Goal: Book appointment/travel/reservation

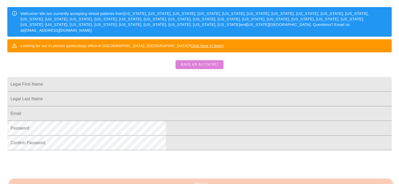
click at [203, 68] on span "Have an account?" at bounding box center [200, 65] width 38 height 7
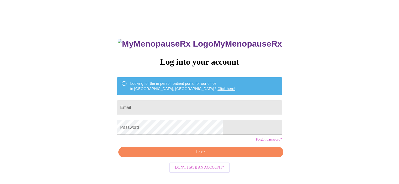
click at [187, 105] on input "Email" at bounding box center [199, 108] width 165 height 15
type input "[EMAIL_ADDRESS][DOMAIN_NAME]"
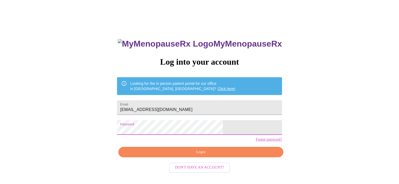
click at [218, 87] on link "Click here!" at bounding box center [227, 89] width 18 height 4
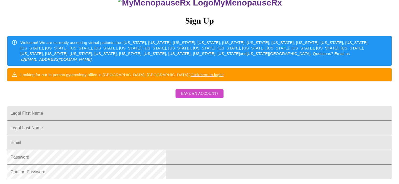
scroll to position [52, 0]
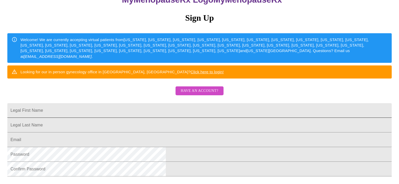
click at [155, 118] on input "Legal First Name" at bounding box center [199, 110] width 384 height 15
type input "Schaun"
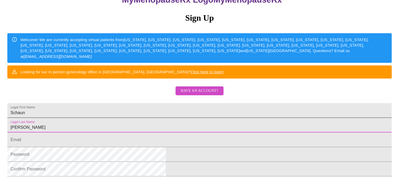
type input "[PERSON_NAME]"
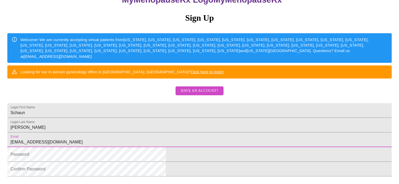
type input "schbla@yahoo.com"
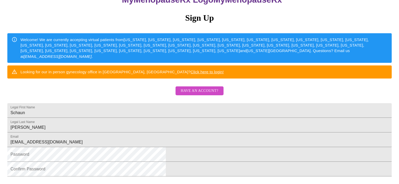
click at [314, 135] on div "MyMenopauseRx Sign Up Welcome! We are currently accepting virtual patients from…" at bounding box center [199, 60] width 395 height 221
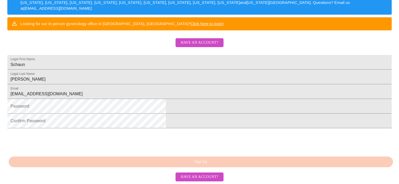
scroll to position [141, 0]
click at [193, 123] on div "MyMenopauseRx Sign Up Welcome! We are currently accepting virtual patients from…" at bounding box center [199, 30] width 395 height 184
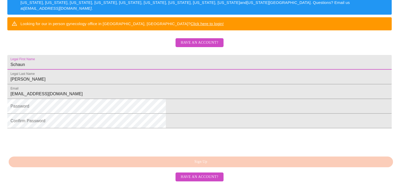
drag, startPoint x: 141, startPoint y: 40, endPoint x: 60, endPoint y: 44, distance: 80.9
click at [60, 44] on div "MyMenopauseRx Sign Up Welcome! We are currently accepting virtual patients from…" at bounding box center [199, 11] width 395 height 221
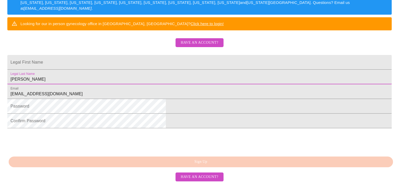
drag, startPoint x: 147, startPoint y: 60, endPoint x: 74, endPoint y: 66, distance: 72.9
click at [56, 65] on html "MyMenopauseRx Sign Up Welcome! We are currently accepting virtual patients from…" at bounding box center [199, 12] width 399 height 226
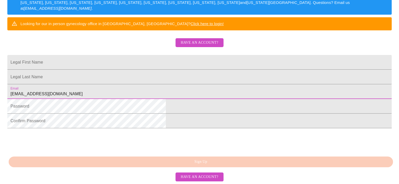
drag, startPoint x: 163, startPoint y: 78, endPoint x: 72, endPoint y: 81, distance: 91.1
click at [72, 81] on html "MyMenopauseRx Sign Up Welcome! We are currently accepting virtual patients from…" at bounding box center [199, 12] width 399 height 226
drag, startPoint x: 220, startPoint y: 138, endPoint x: 195, endPoint y: 135, distance: 25.4
click at [211, 136] on div at bounding box center [199, 141] width 384 height 20
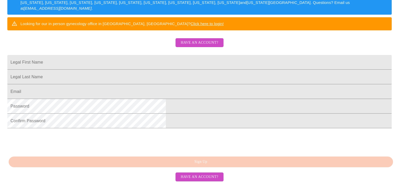
click at [204, 123] on div "MyMenopauseRx Sign Up Welcome! We are currently accepting virtual patients from…" at bounding box center [199, 30] width 395 height 184
click at [141, 55] on input "Legal First Name" at bounding box center [199, 62] width 384 height 15
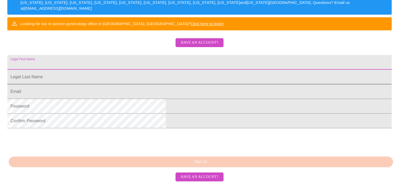
type input "schbla@yahoo.com"
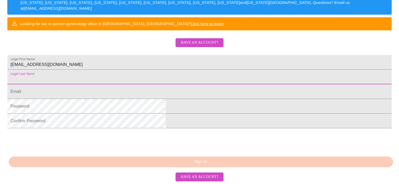
click at [136, 70] on input "Legal First Name" at bounding box center [199, 77] width 384 height 15
type input "Blakeslee"
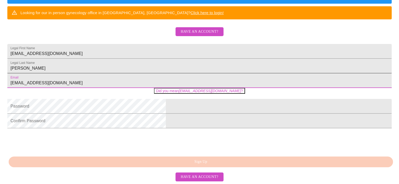
type input "schbla@yahoo.com"
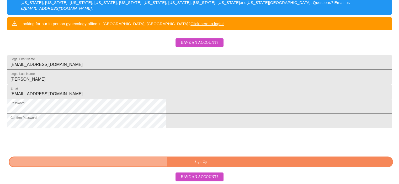
click at [173, 160] on span "Sign Up" at bounding box center [201, 162] width 372 height 7
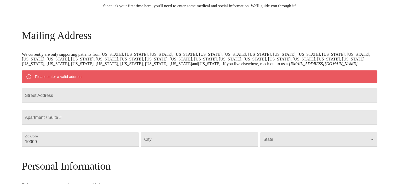
scroll to position [94, 0]
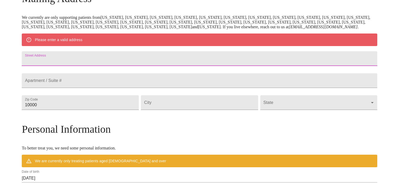
click at [136, 66] on input "Street Address" at bounding box center [200, 58] width 356 height 15
type input "1087 Patriot Pkwy"
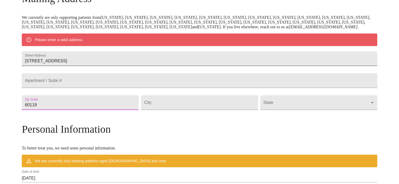
type input "60119"
type input "Elburn"
click at [315, 128] on body "MyMenopauseRx Welcome to MyMenopauseRx Since it's your first time here, you'll …" at bounding box center [199, 112] width 395 height 409
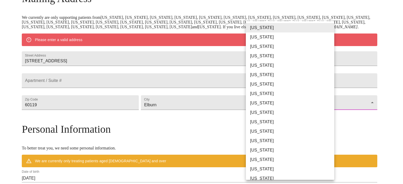
click at [277, 139] on li "Illinois" at bounding box center [292, 140] width 92 height 9
type input "Illinois"
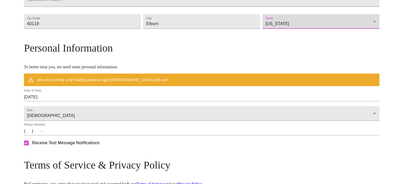
scroll to position [173, 0]
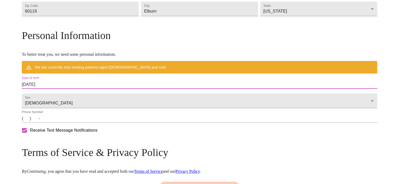
drag, startPoint x: 92, startPoint y: 102, endPoint x: 55, endPoint y: 103, distance: 37.8
click at [55, 103] on div "MyMenopauseRx Welcome to MyMenopauseRx Since it's your first time here, you'll …" at bounding box center [200, 26] width 356 height 394
click at [96, 89] on input "09/18/2025" at bounding box center [200, 85] width 356 height 8
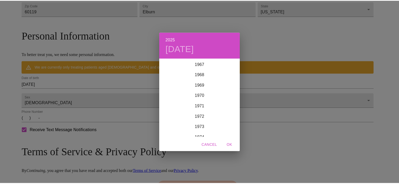
scroll to position [714, 0]
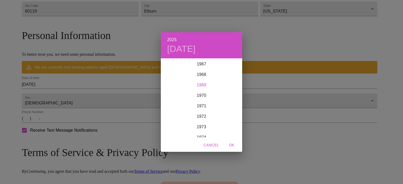
click at [197, 81] on div "1969" at bounding box center [201, 85] width 81 height 10
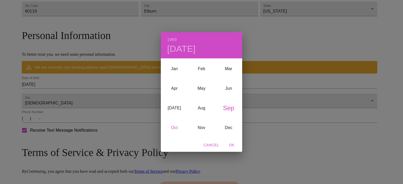
click at [173, 129] on div "Oct" at bounding box center [174, 128] width 27 height 20
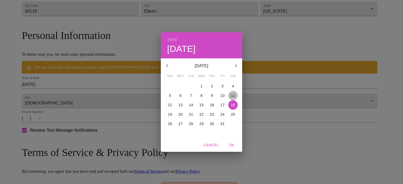
click at [233, 96] on p "11" at bounding box center [233, 95] width 4 height 5
click at [230, 145] on span "OK" at bounding box center [231, 145] width 13 height 7
type input "10/11/1969"
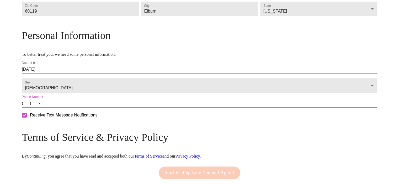
click at [67, 108] on input "(   )    -" at bounding box center [200, 103] width 356 height 8
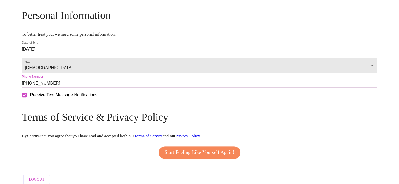
scroll to position [219, 0]
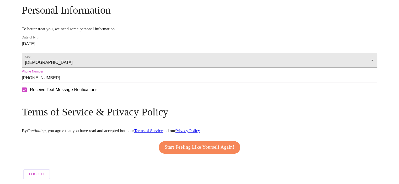
type input "(630) 465-7086"
click at [191, 144] on span "Start Feeling Like Yourself Again!" at bounding box center [200, 148] width 70 height 8
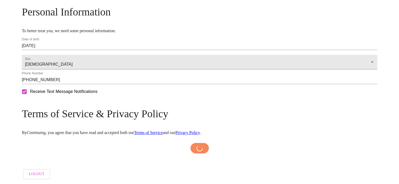
scroll to position [217, 0]
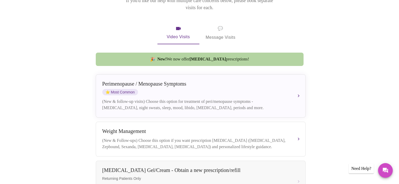
scroll to position [105, 0]
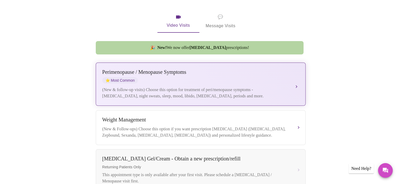
click at [145, 69] on div "Perimenopause / Menopause Symptoms ⭐ Most Common" at bounding box center [195, 76] width 186 height 14
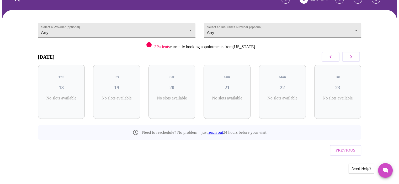
scroll to position [21, 0]
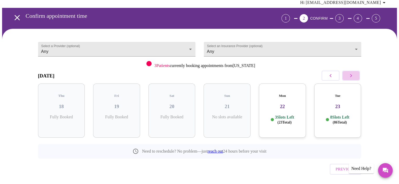
click at [348, 73] on icon "button" at bounding box center [351, 76] width 6 height 6
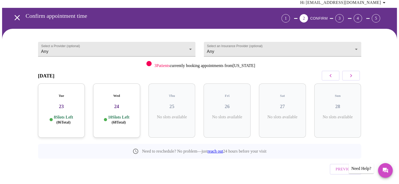
click at [350, 73] on icon "button" at bounding box center [351, 76] width 6 height 6
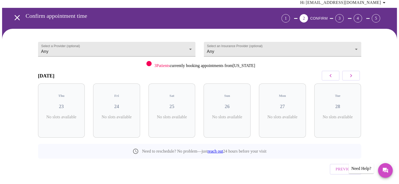
click at [350, 73] on icon "button" at bounding box center [351, 76] width 6 height 6
click at [334, 71] on button "button" at bounding box center [331, 76] width 18 height 10
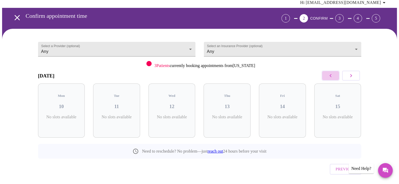
click at [332, 73] on icon "button" at bounding box center [330, 76] width 6 height 6
click at [354, 73] on icon "button" at bounding box center [351, 76] width 6 height 6
click at [327, 71] on button "button" at bounding box center [331, 76] width 18 height 10
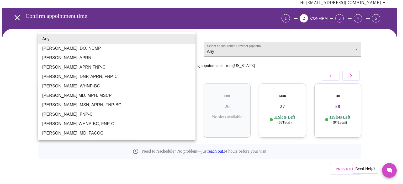
click at [170, 38] on body "MyMenopauseRx Appointments Messaging Labs Uploads Medications Community Refer a…" at bounding box center [201, 91] width 399 height 220
click at [110, 105] on li "Larissa Wright, MSN, APRN, FNP-BC" at bounding box center [116, 105] width 157 height 9
type input "Larissa Wright, MSN, APRN, FNP-BC"
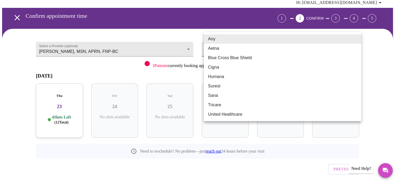
click at [232, 41] on body "MyMenopauseRx Appointments Messaging Labs Uploads Medications Community Refer a…" at bounding box center [199, 91] width 395 height 220
click at [225, 115] on li "United Healthcare" at bounding box center [282, 114] width 157 height 9
type input "United Healthcare"
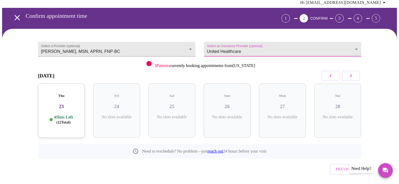
click at [351, 73] on icon "button" at bounding box center [351, 76] width 6 height 6
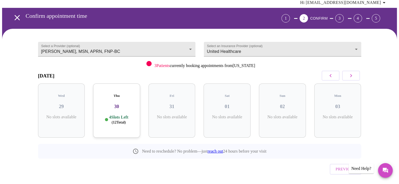
click at [119, 98] on div "Thu 30 4 Slots Left ( 12 Total)" at bounding box center [116, 111] width 47 height 54
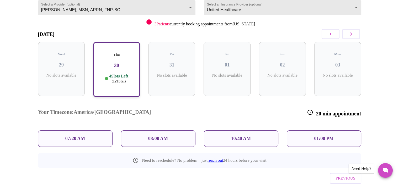
scroll to position [64, 0]
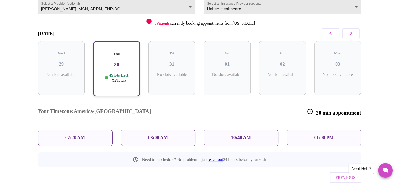
click at [236, 130] on div "10:40 AM" at bounding box center [241, 138] width 75 height 17
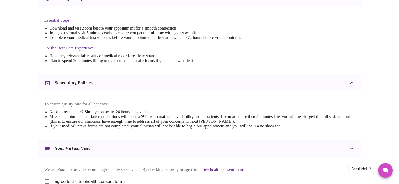
scroll to position [184, 0]
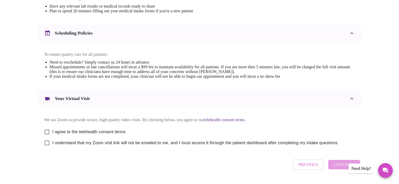
click at [47, 128] on input "I agree to the telehealth consent terms" at bounding box center [46, 132] width 11 height 11
checkbox input "true"
drag, startPoint x: 46, startPoint y: 140, endPoint x: 49, endPoint y: 141, distance: 3.0
click at [46, 140] on input "I understand that my Zoom visit link will not be emailed to me, and I must acce…" at bounding box center [46, 143] width 11 height 11
checkbox input "true"
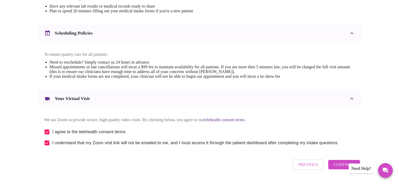
click at [342, 167] on span "Continue" at bounding box center [344, 165] width 21 height 7
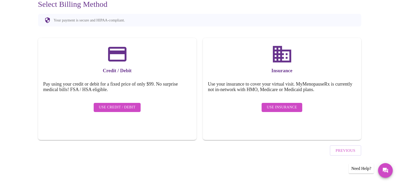
scroll to position [39, 0]
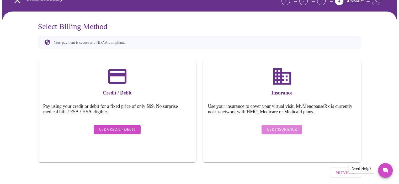
click at [277, 127] on span "Use Insurance" at bounding box center [282, 130] width 30 height 7
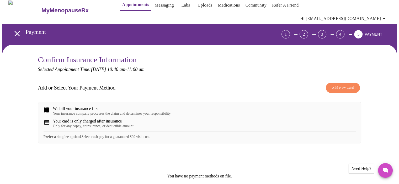
scroll to position [4, 0]
